Goal: Use online tool/utility: Use online tool/utility

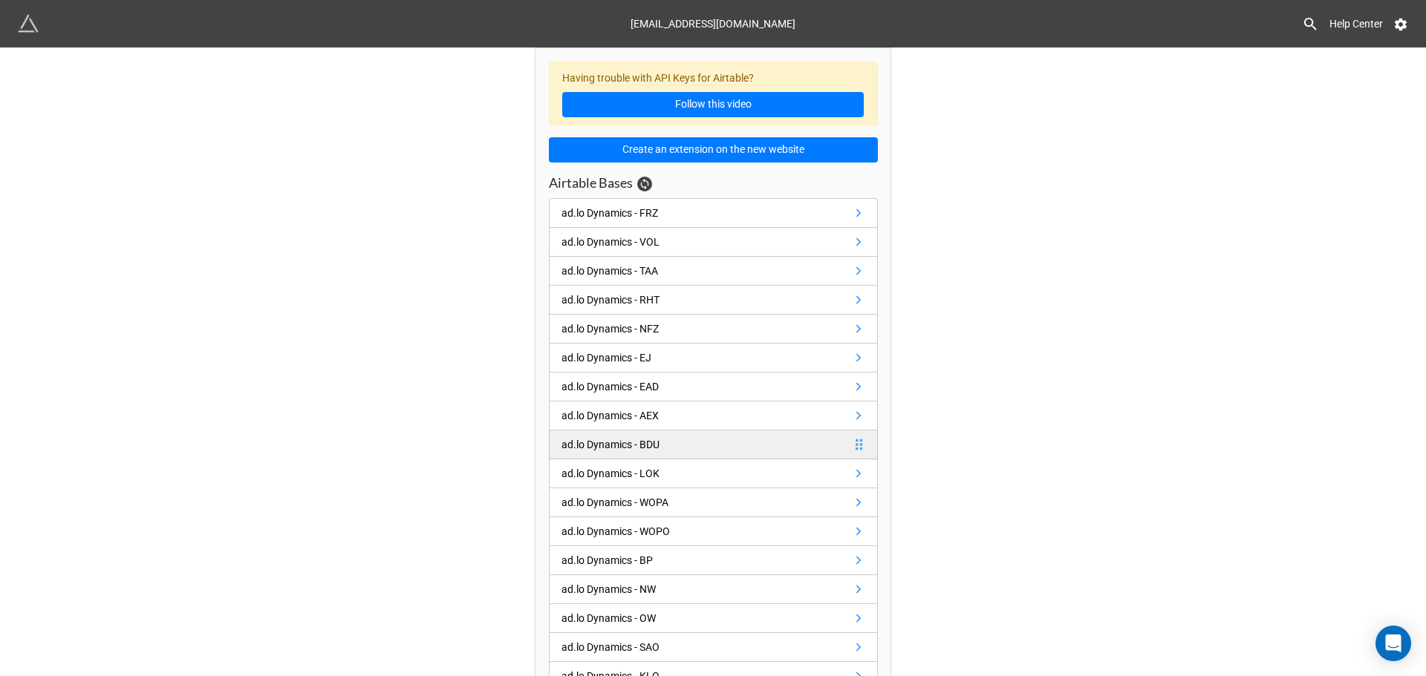
click at [621, 441] on div "ad.lo Dynamics - BDU" at bounding box center [610, 445] width 98 height 16
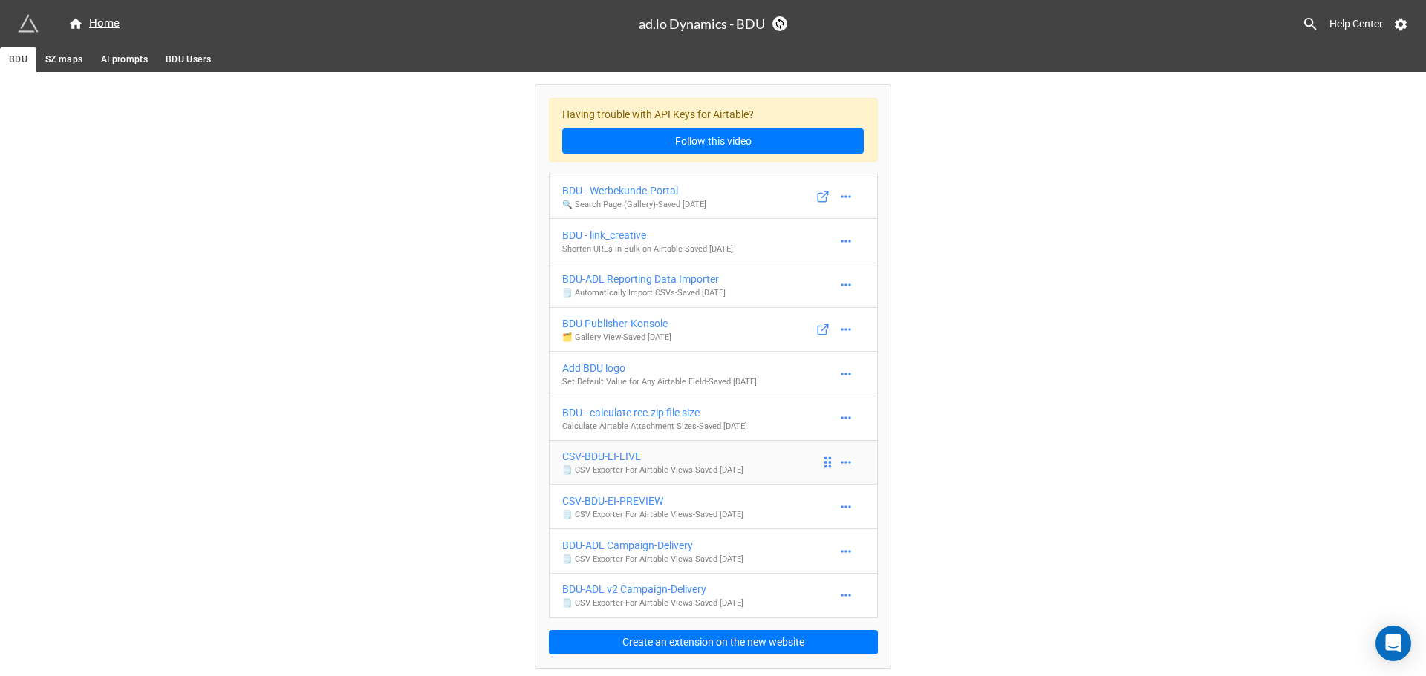
click at [628, 461] on div "CSV-BDU-EI-LIVE" at bounding box center [652, 456] width 181 height 16
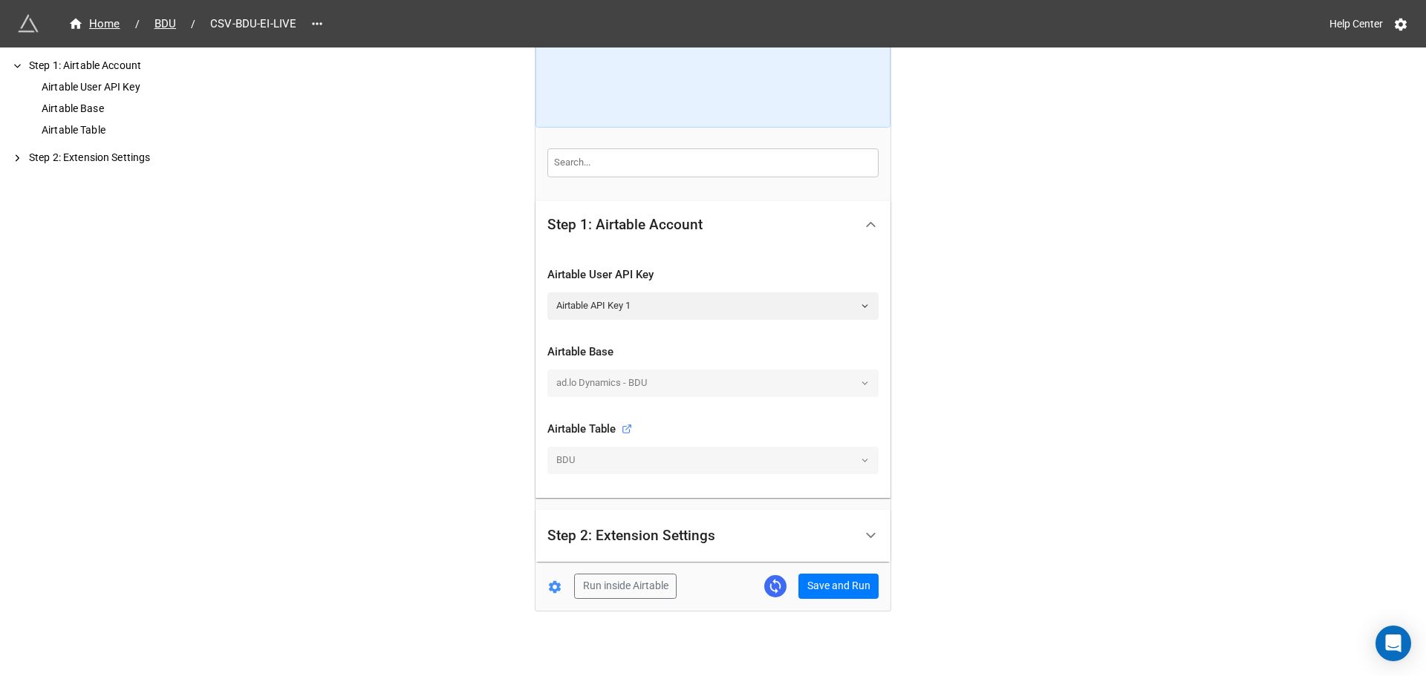
scroll to position [157, 0]
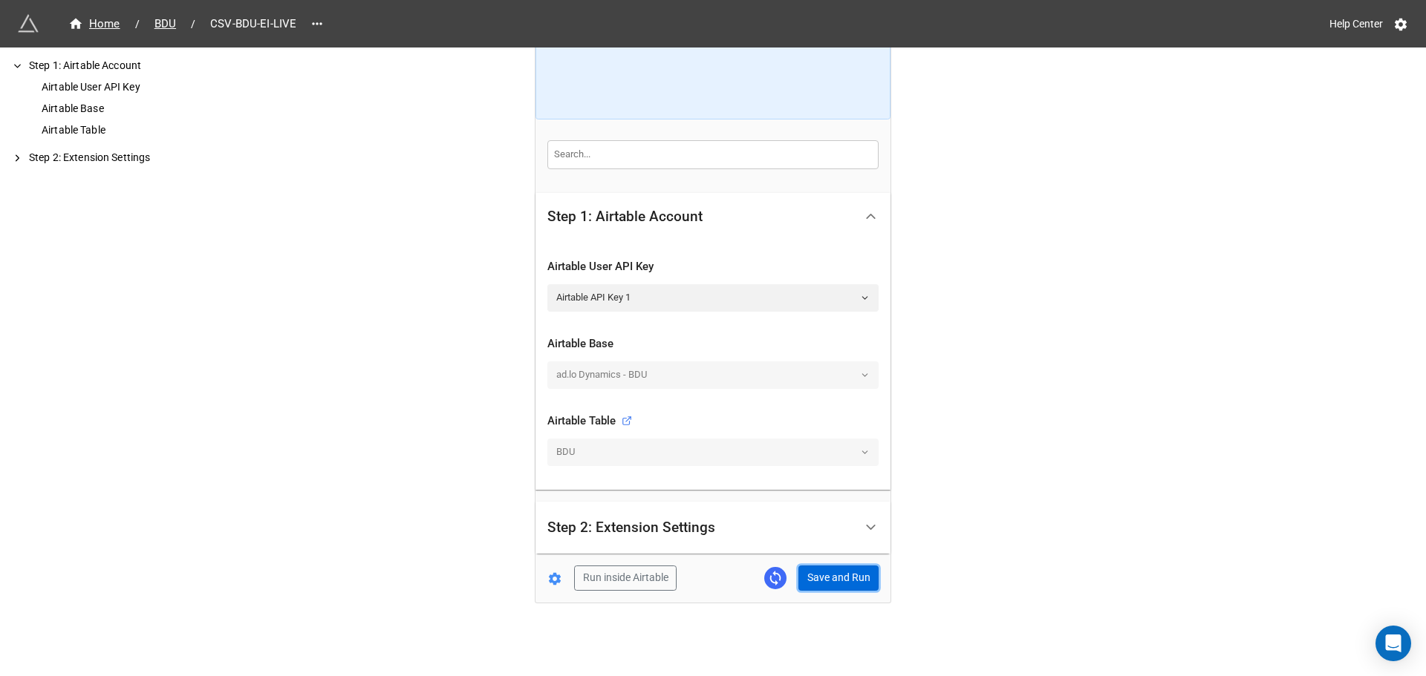
click at [849, 571] on button "Save and Run" at bounding box center [838, 578] width 80 height 25
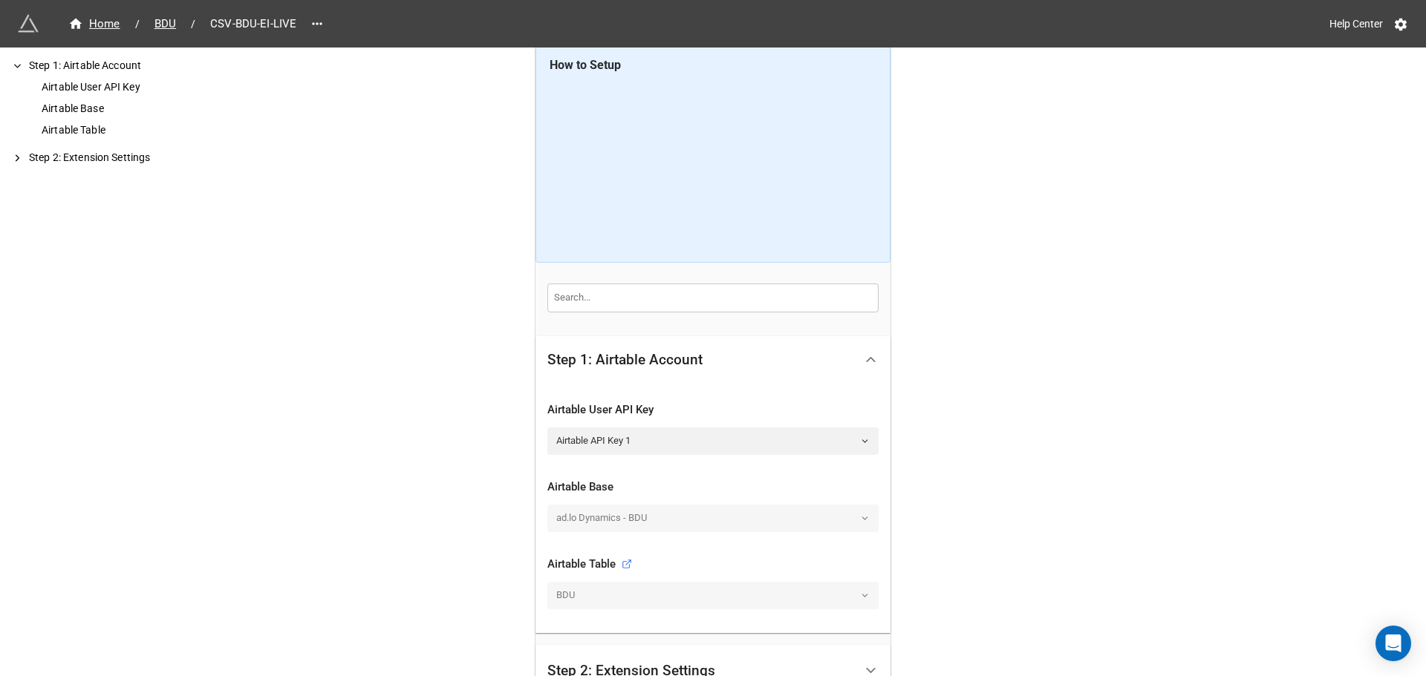
scroll to position [0, 0]
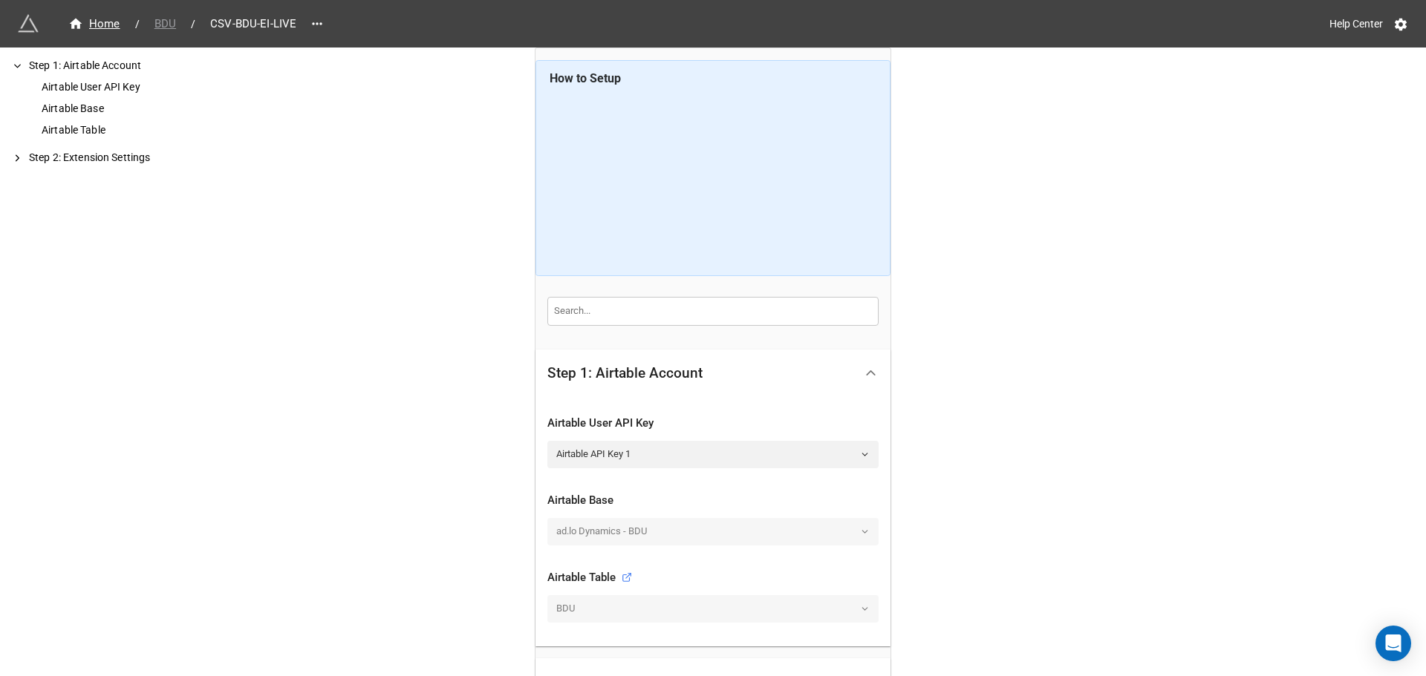
click at [169, 21] on span "BDU" at bounding box center [165, 24] width 39 height 17
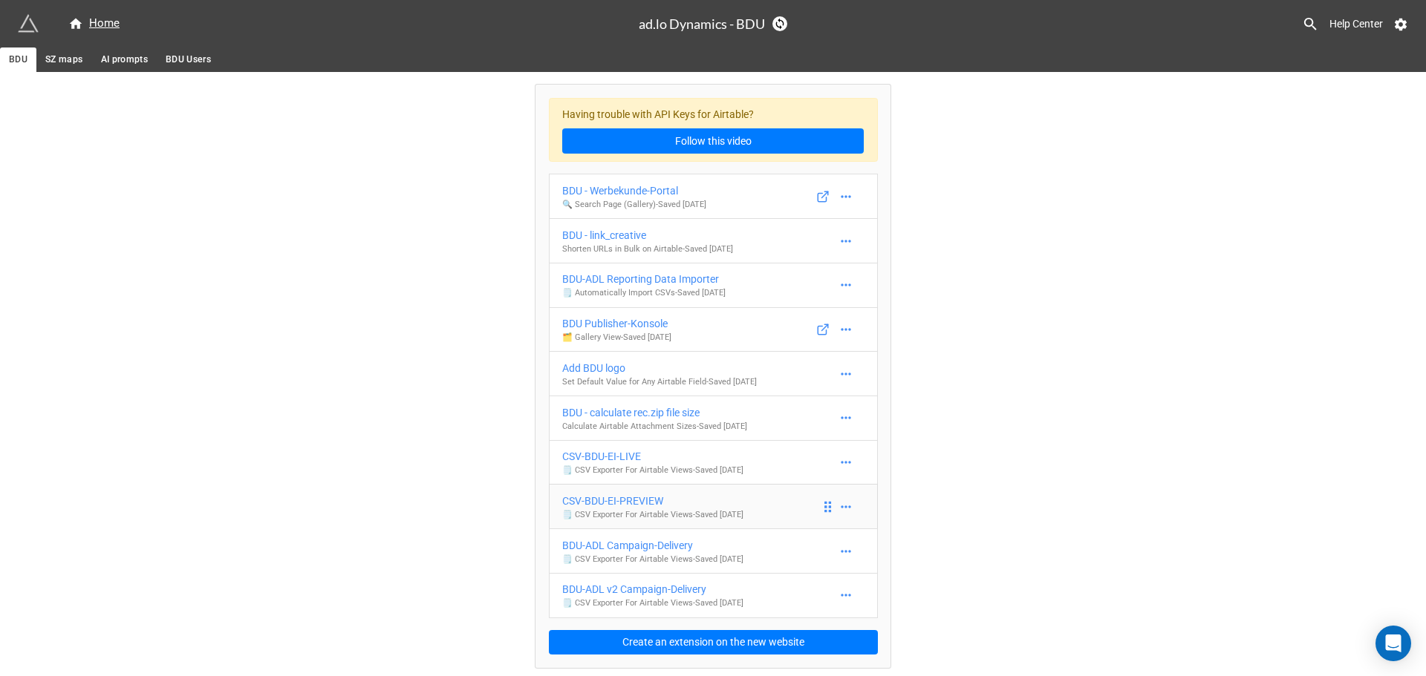
click at [652, 503] on div "CSV-BDU-EI-PREVIEW" at bounding box center [652, 501] width 181 height 16
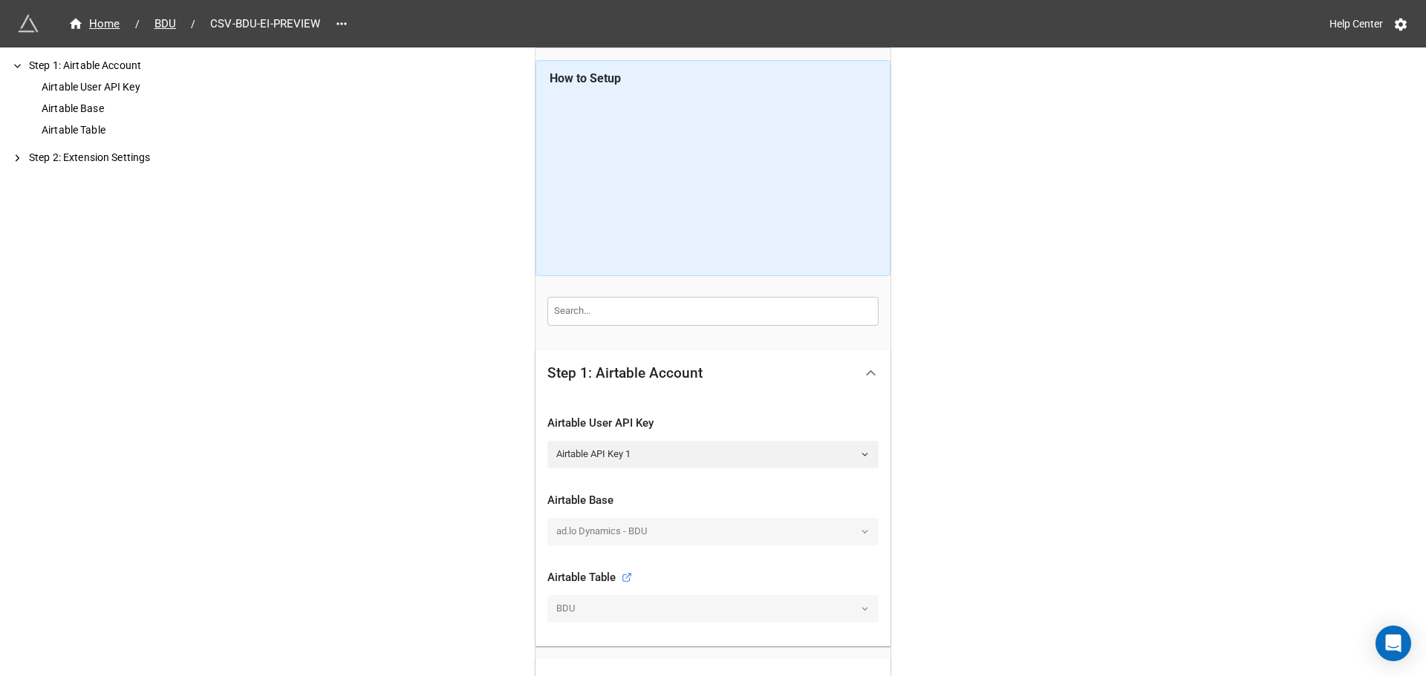
scroll to position [157, 0]
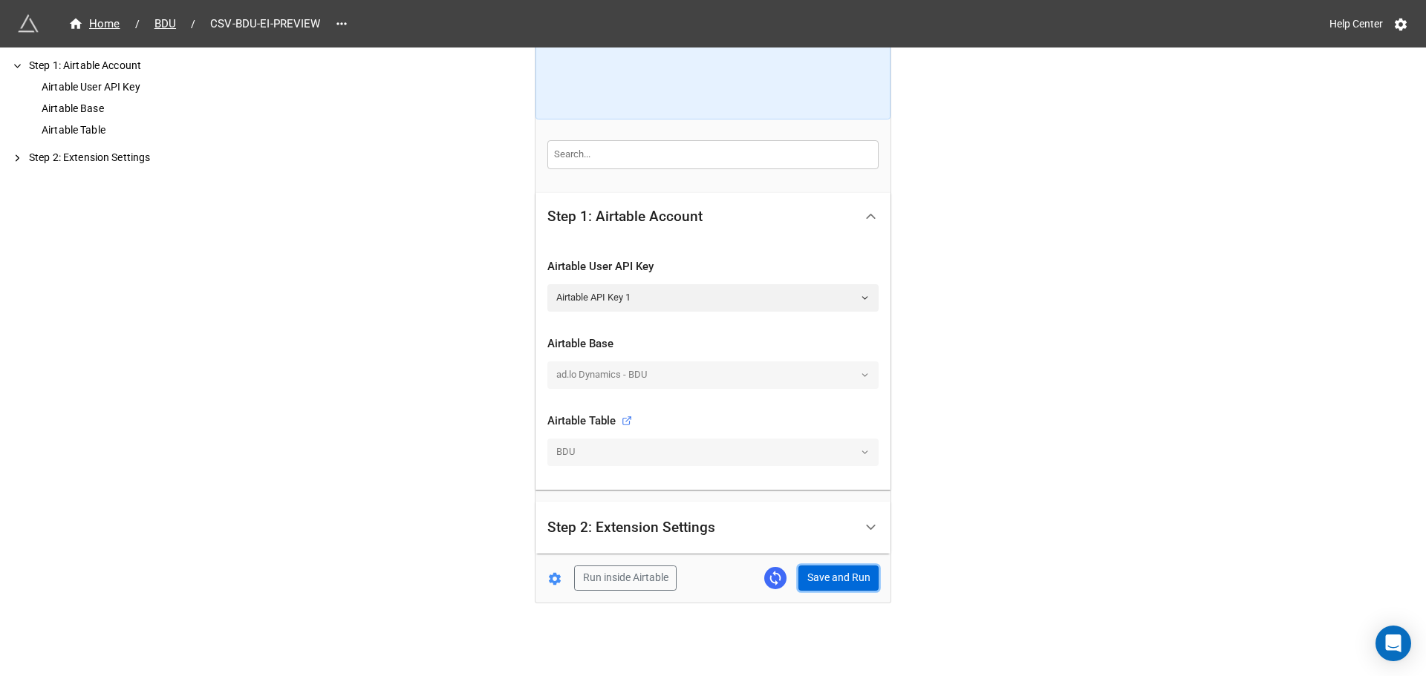
click at [821, 583] on button "Save and Run" at bounding box center [838, 578] width 80 height 25
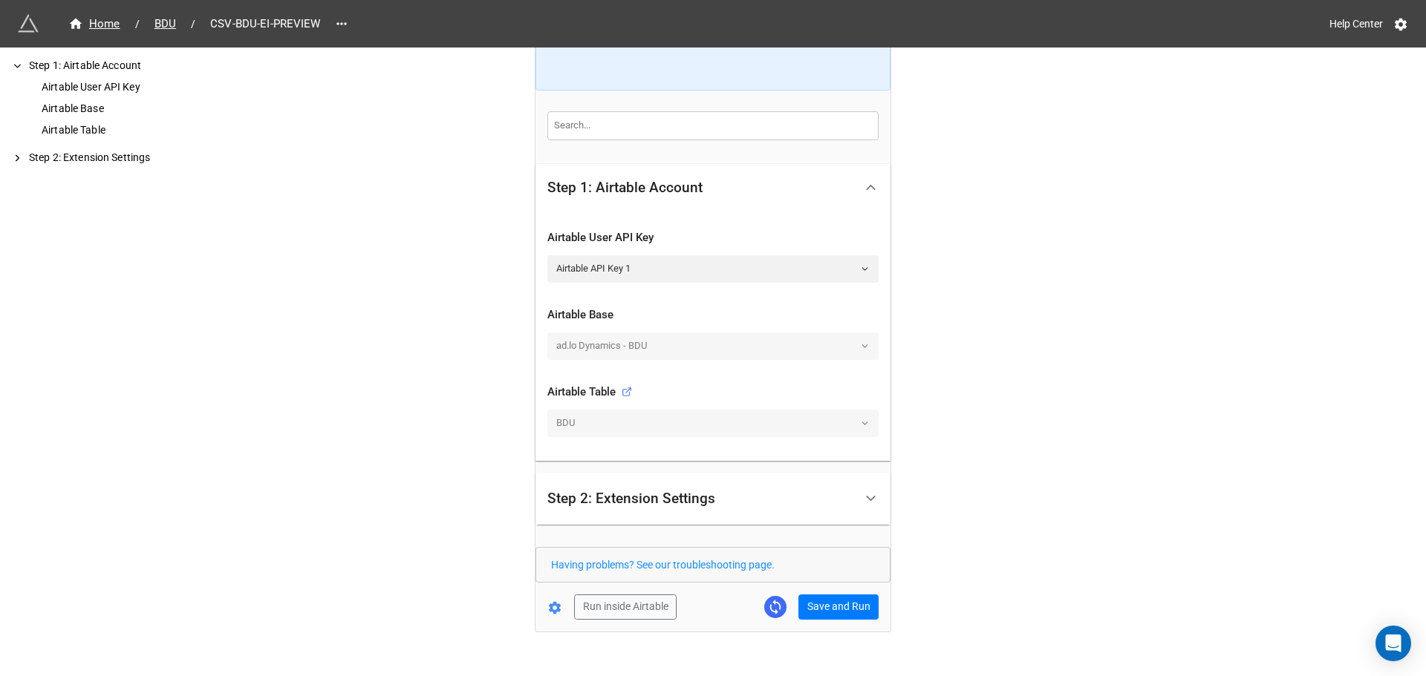
scroll to position [215, 0]
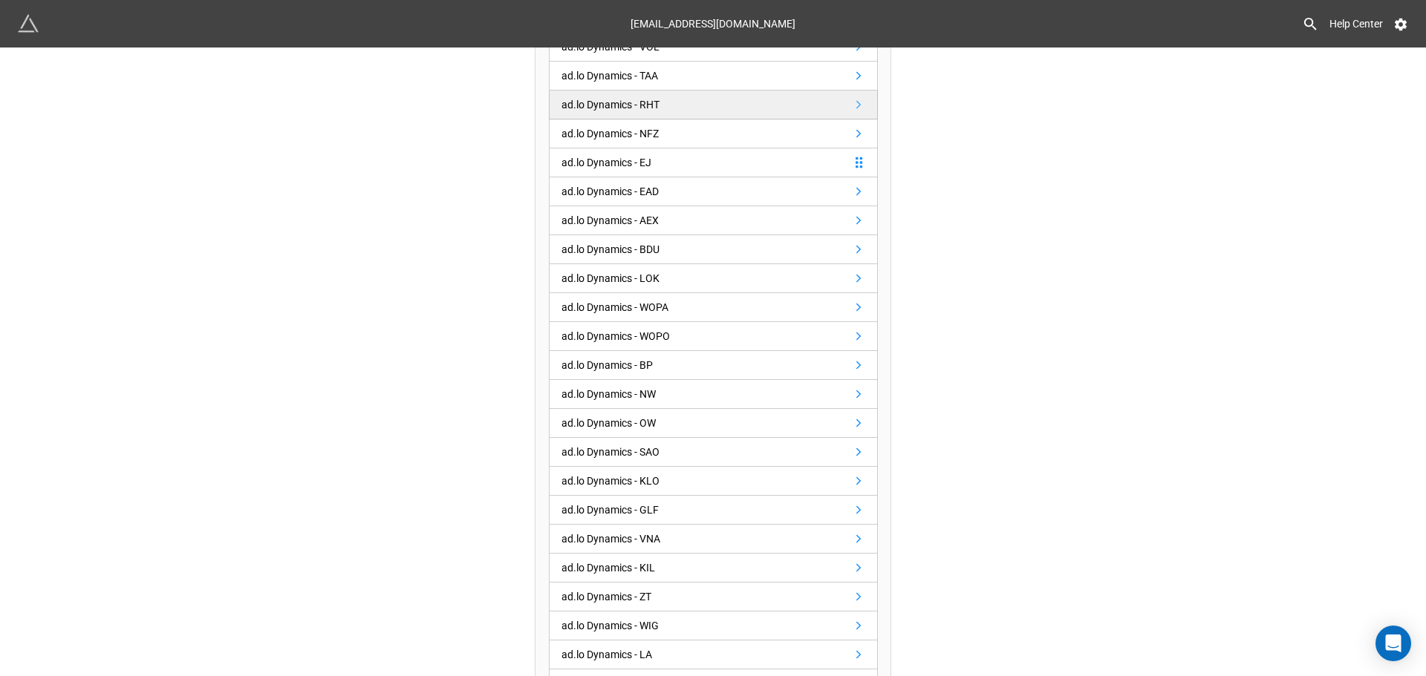
scroll to position [223, 0]
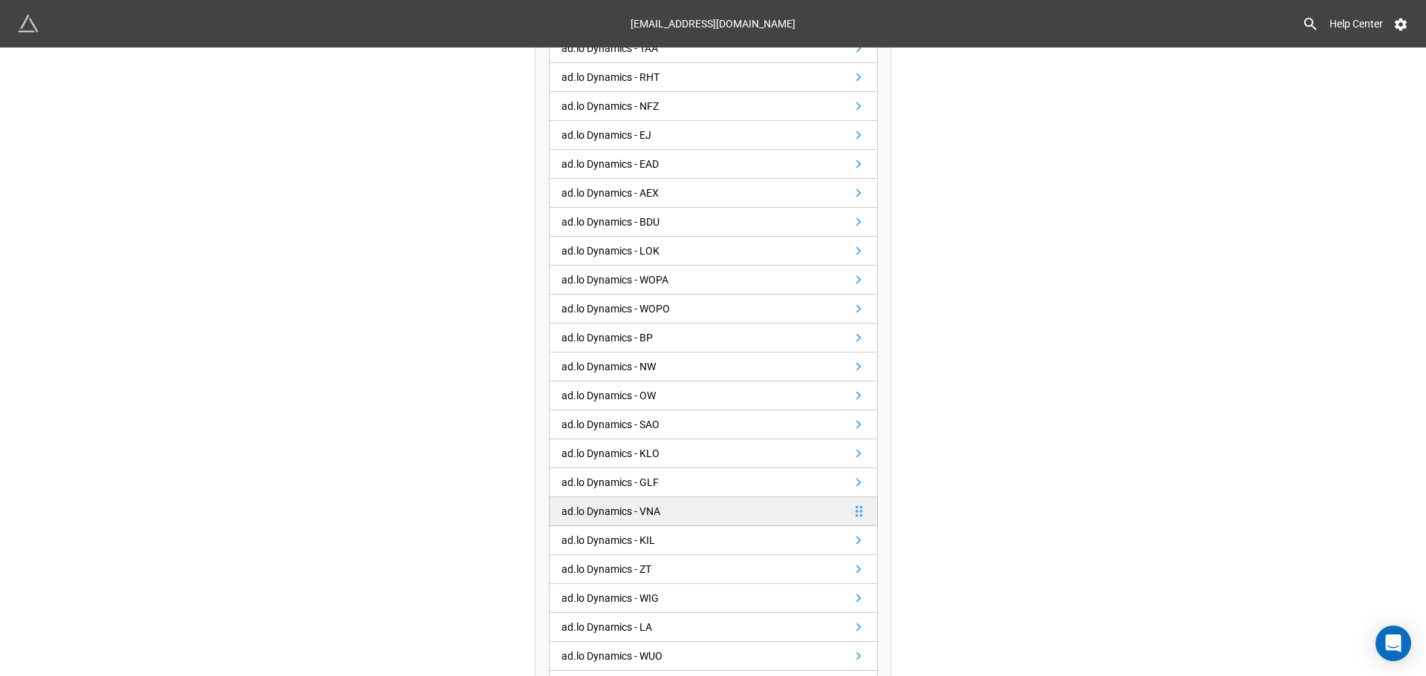
click at [650, 513] on div "ad.lo Dynamics - VNA" at bounding box center [610, 511] width 99 height 16
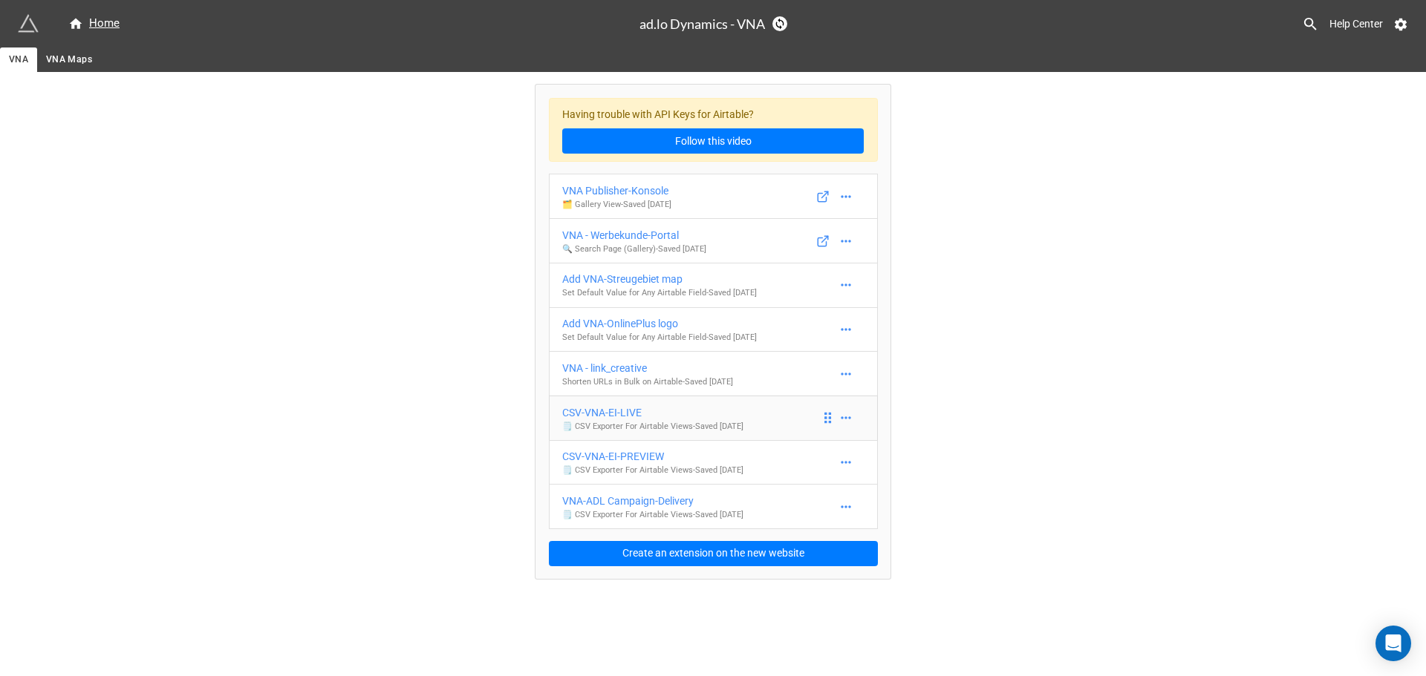
click at [633, 412] on div "CSV-VNA-EI-LIVE" at bounding box center [652, 413] width 181 height 16
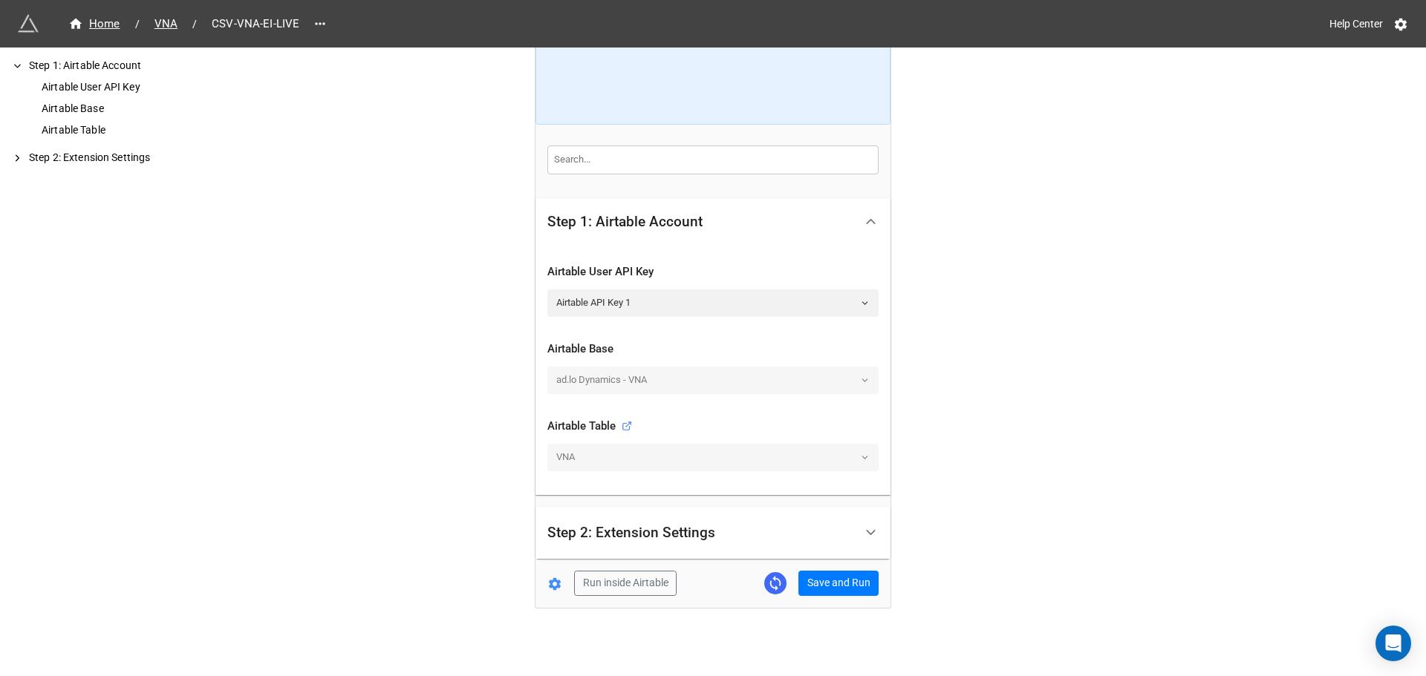
scroll to position [157, 0]
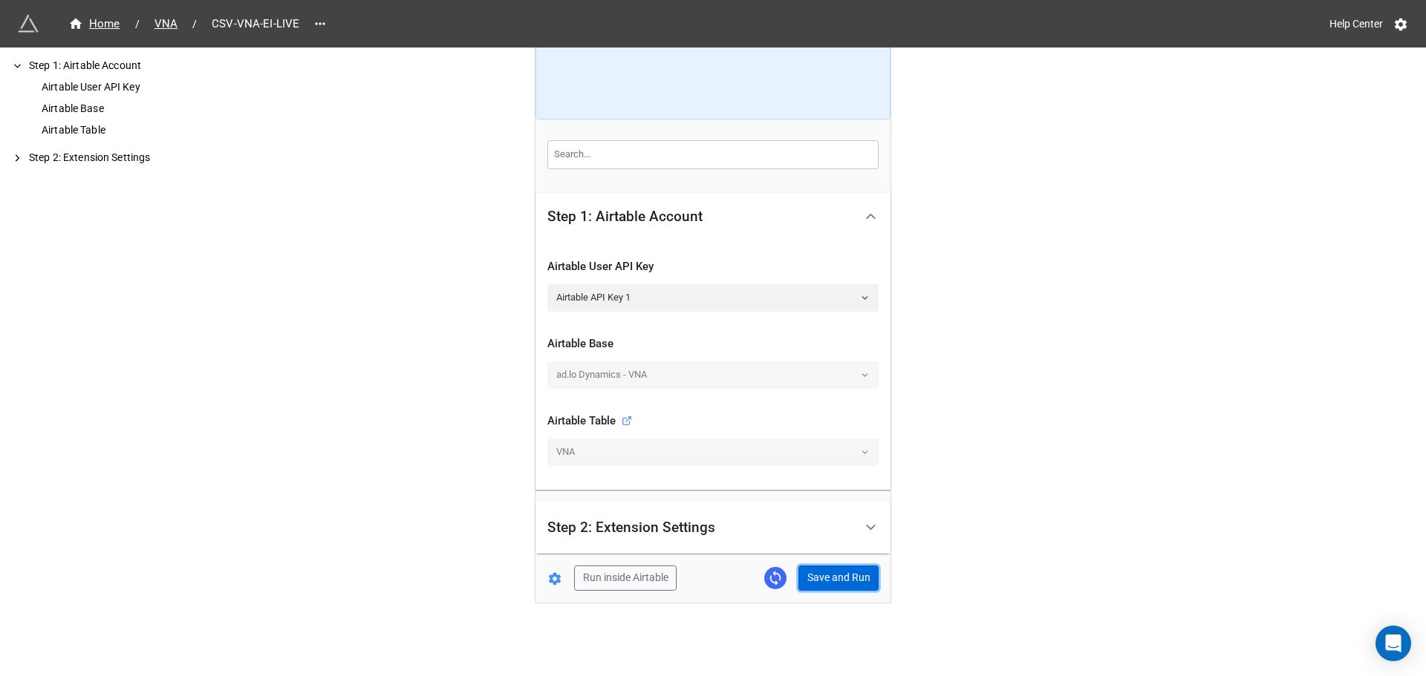
click at [847, 583] on button "Save and Run" at bounding box center [838, 578] width 80 height 25
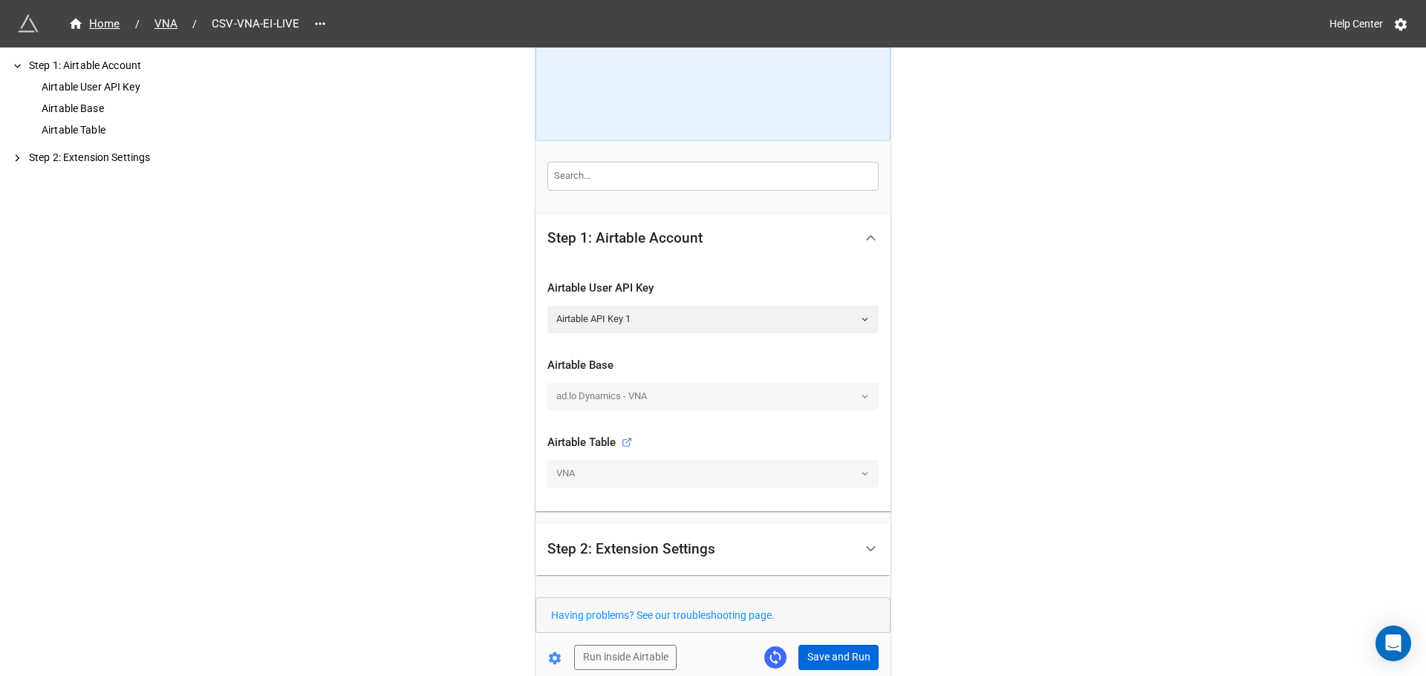
scroll to position [0, 0]
